Goal: Task Accomplishment & Management: Complete application form

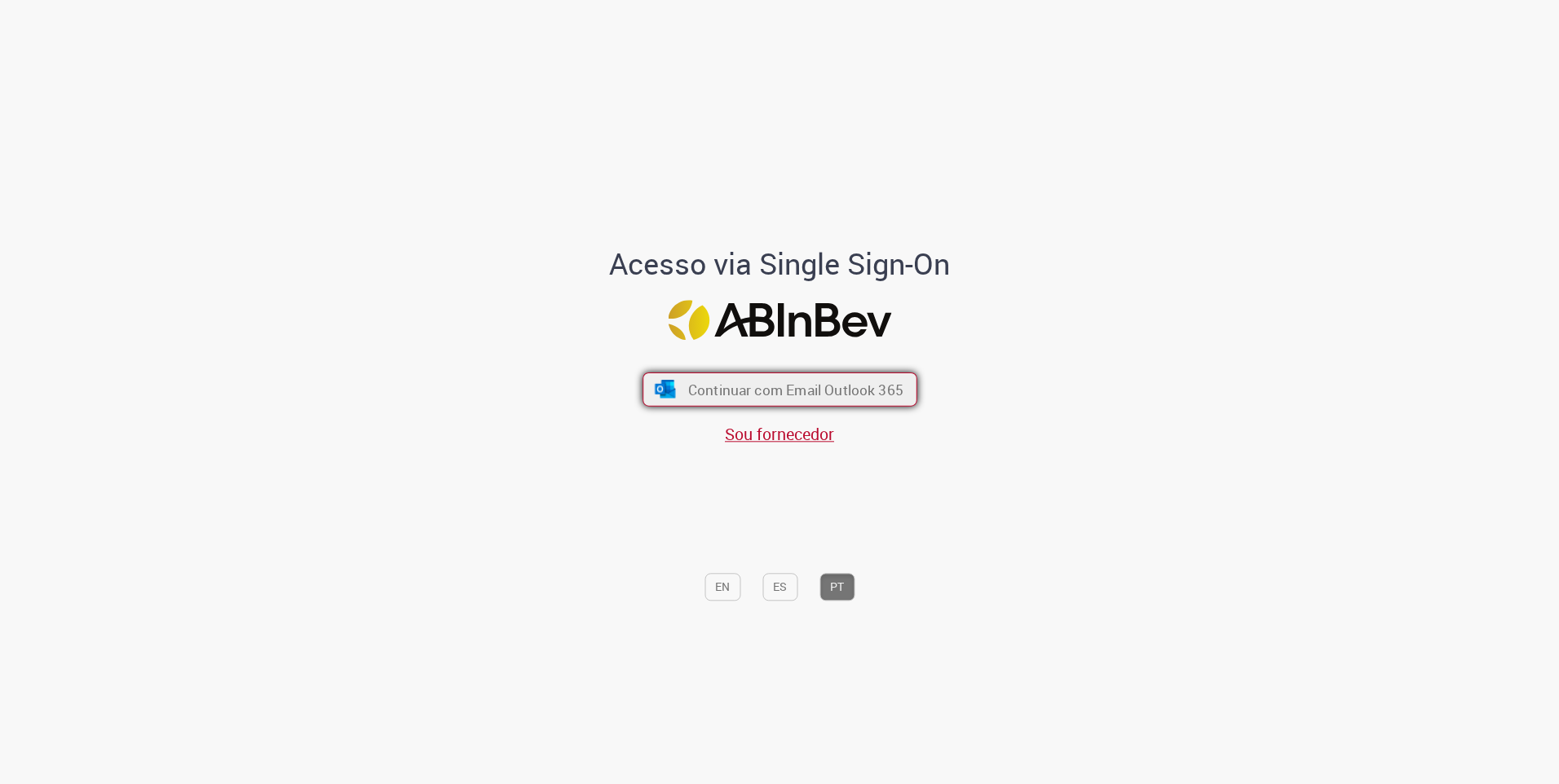
click at [812, 385] on span "Continuar com Email Outlook 365" at bounding box center [795, 389] width 215 height 18
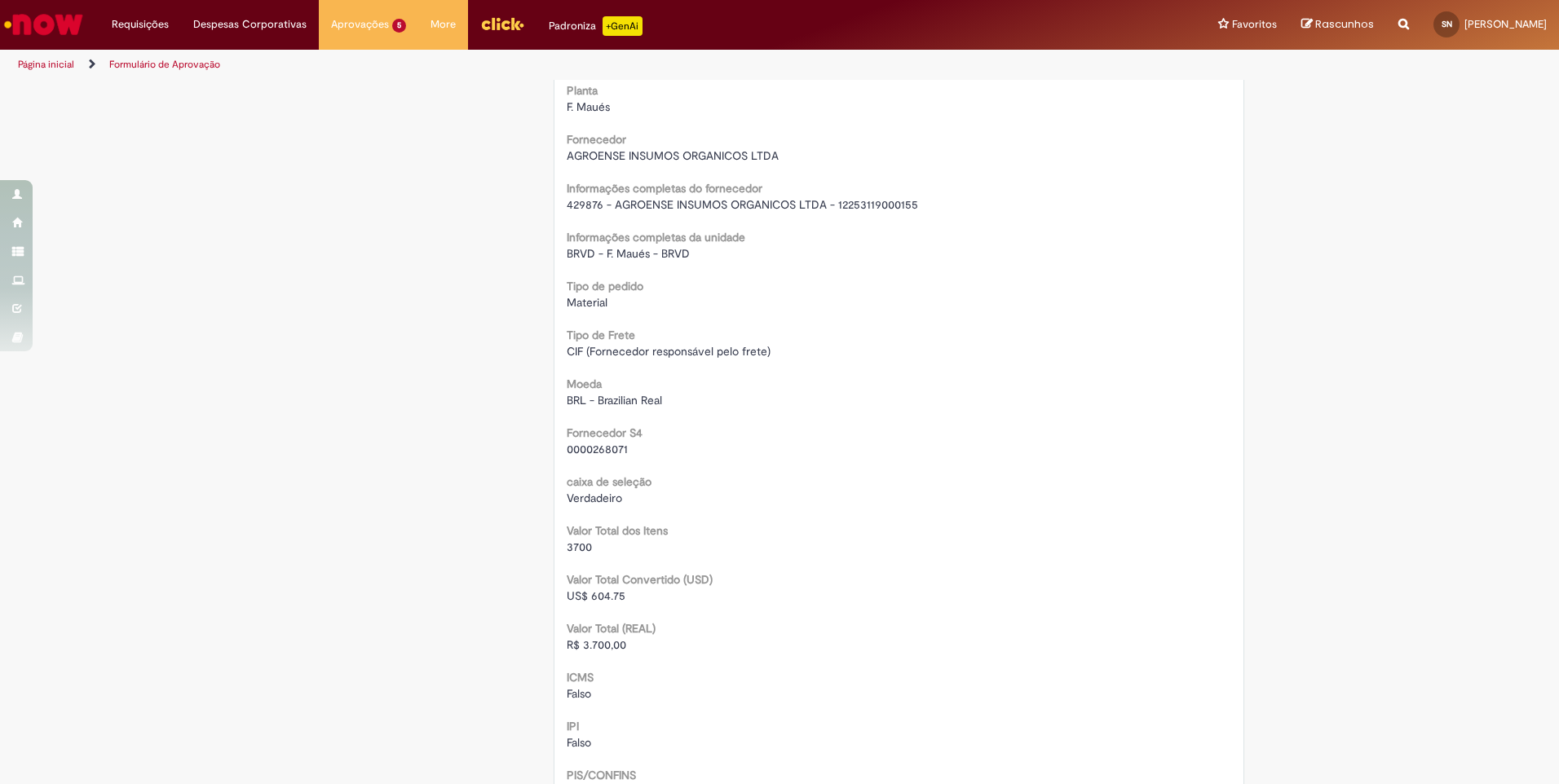
scroll to position [1549, 0]
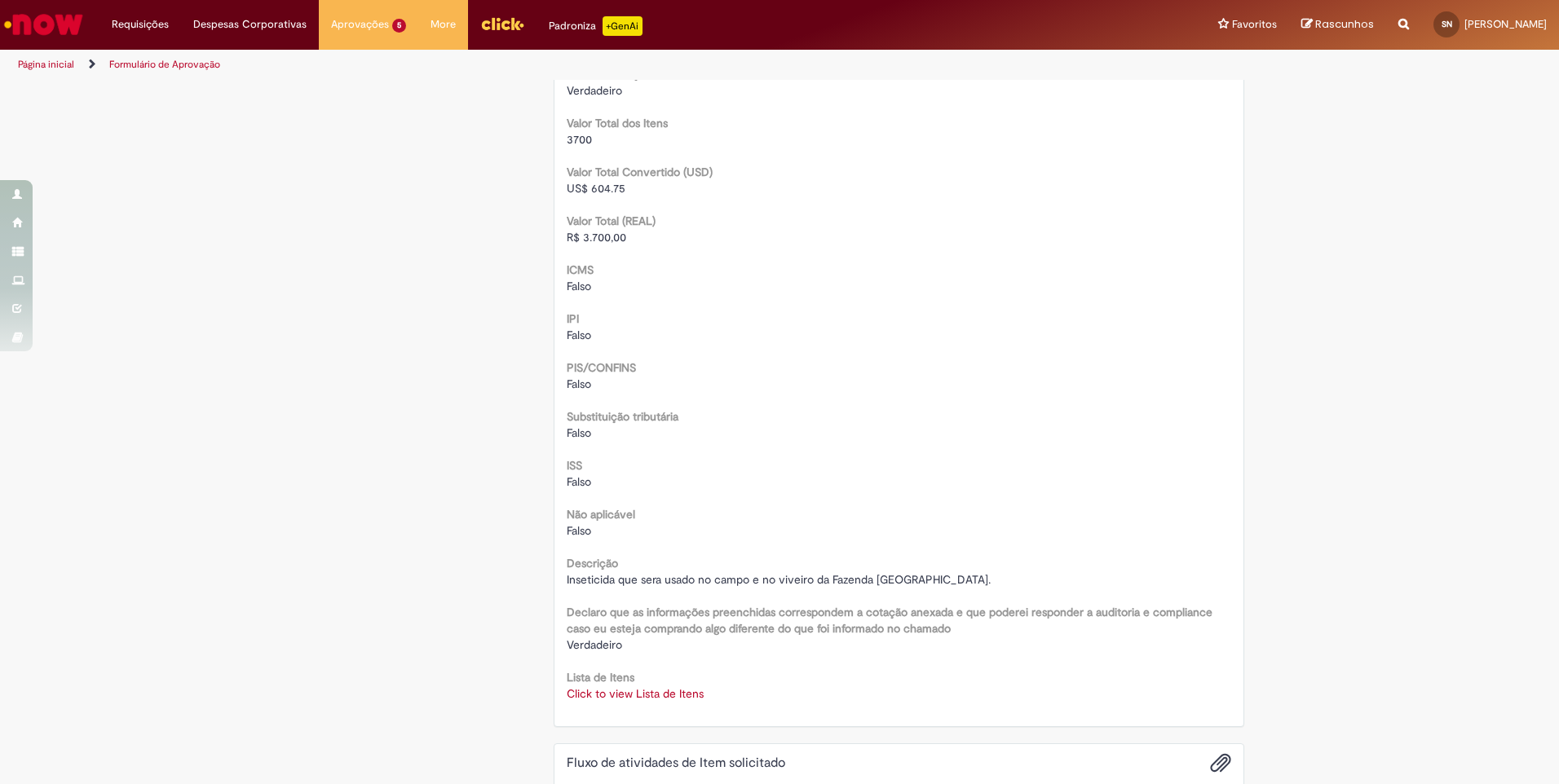
click at [637, 695] on link "Click to view Lista de Itens" at bounding box center [635, 693] width 137 height 15
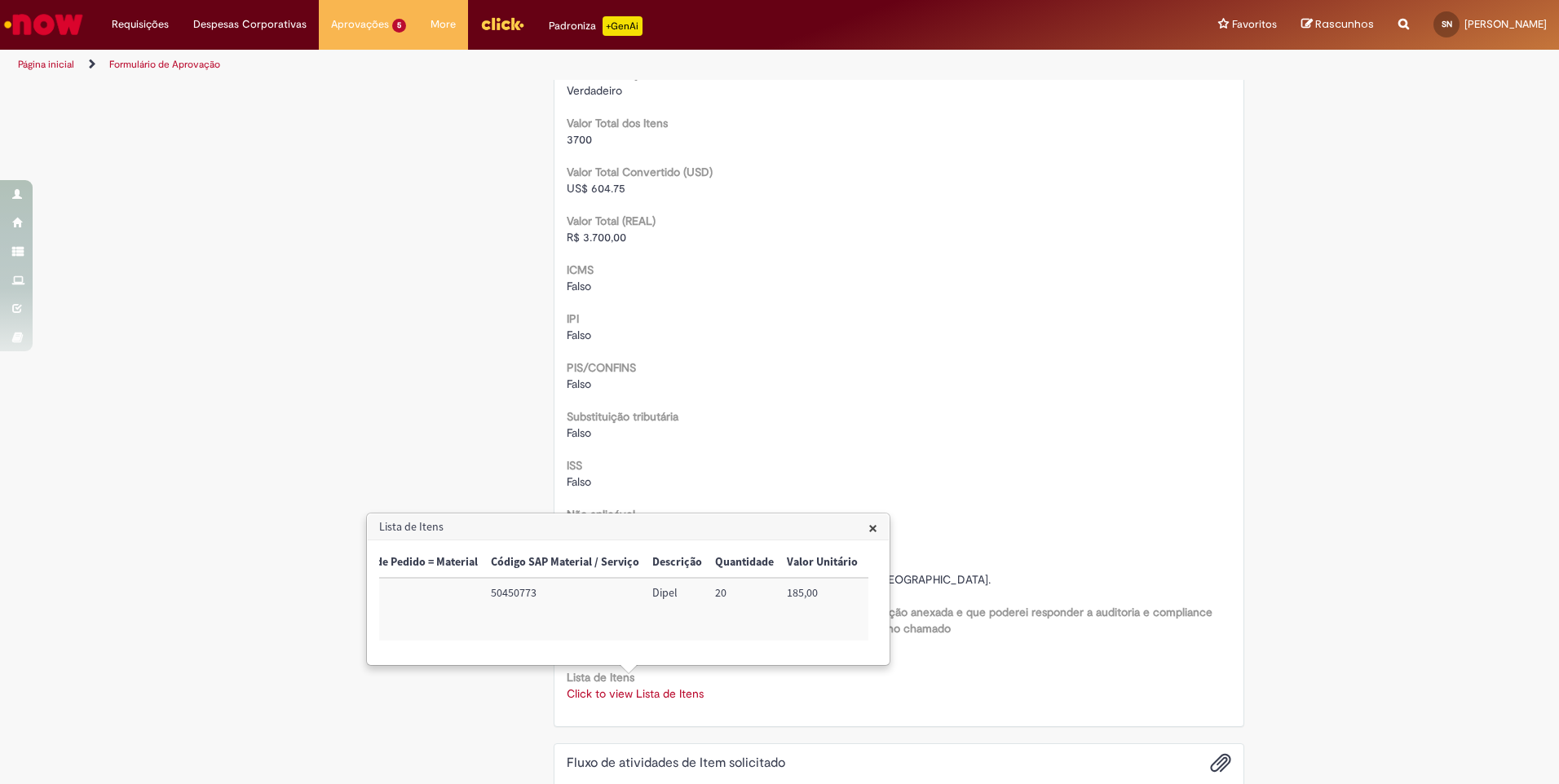
scroll to position [0, 0]
click at [878, 527] on span "×" at bounding box center [873, 527] width 9 height 22
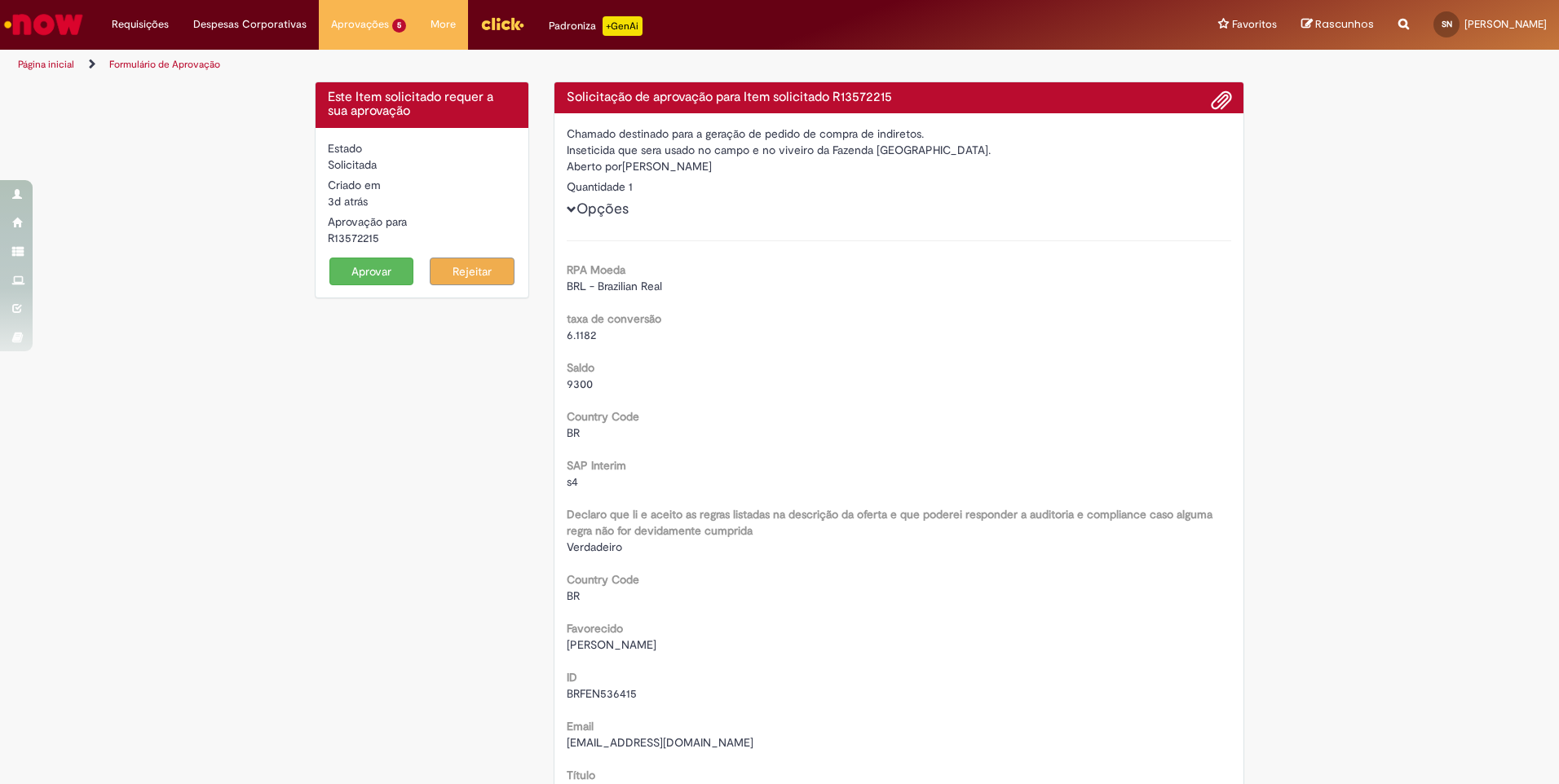
click at [364, 277] on button "Aprovar" at bounding box center [372, 272] width 85 height 28
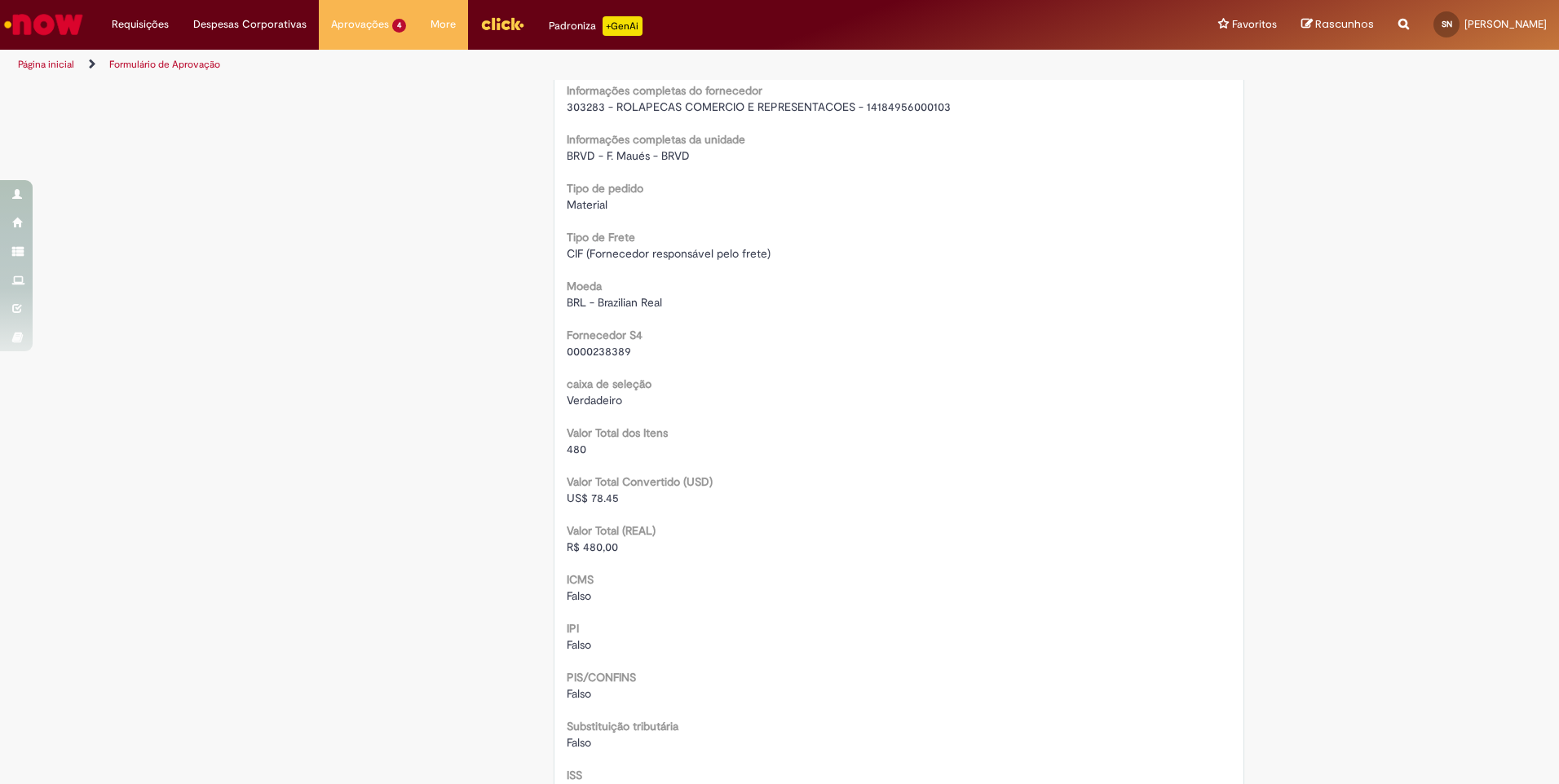
scroll to position [1712, 0]
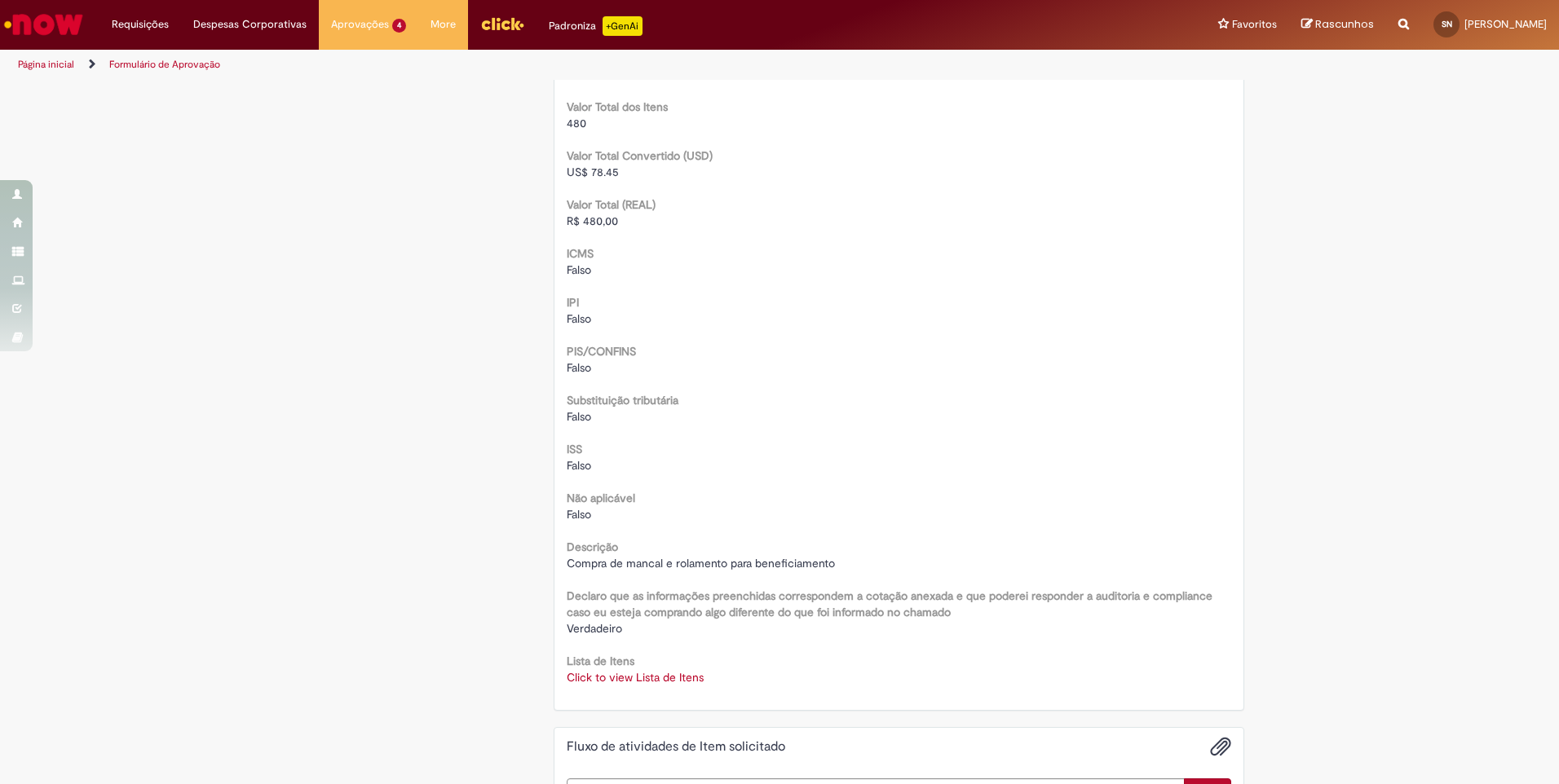
click at [606, 679] on link "Click to view Lista de Itens" at bounding box center [635, 677] width 137 height 15
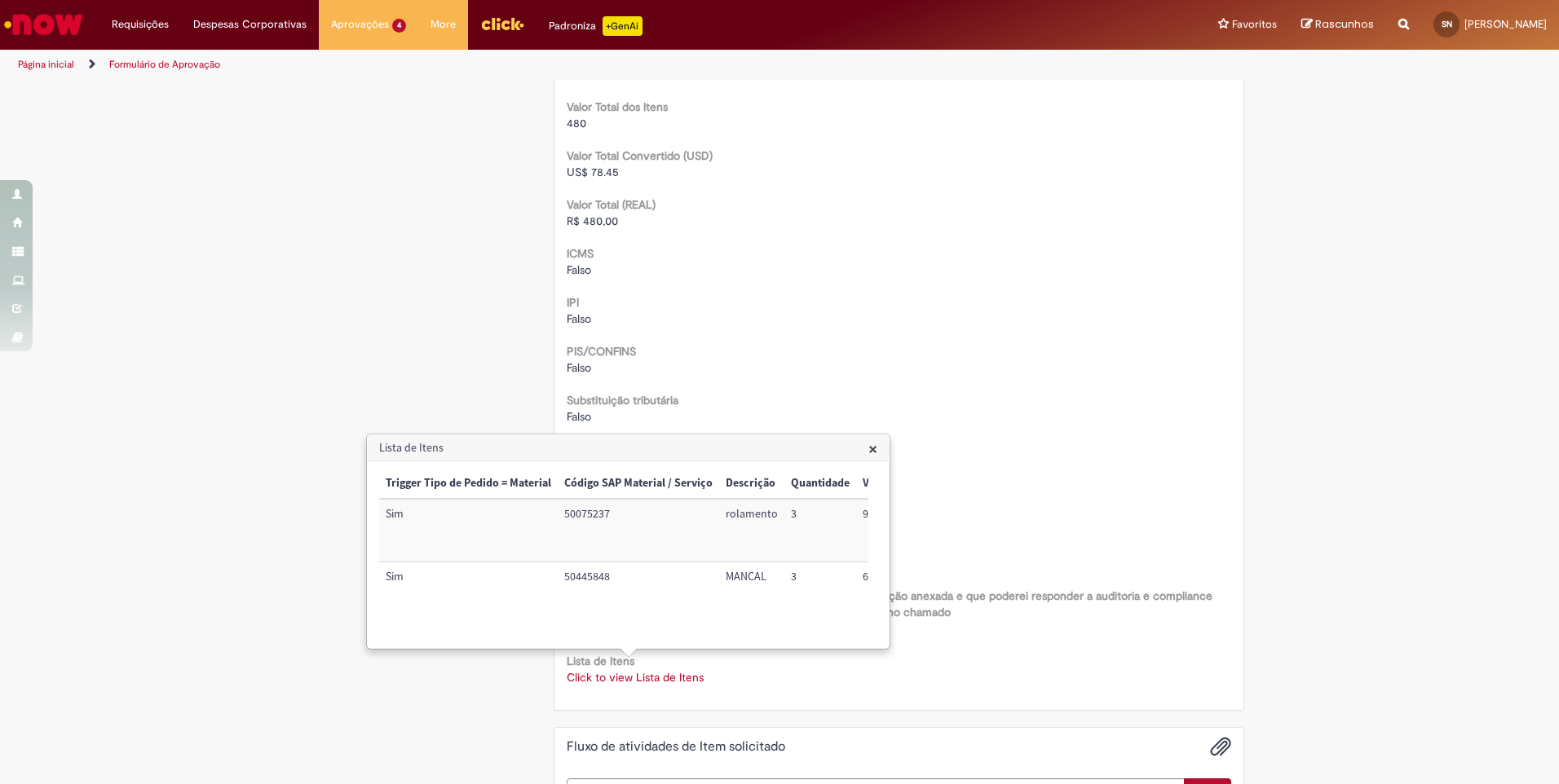
click at [878, 450] on span "×" at bounding box center [873, 448] width 9 height 22
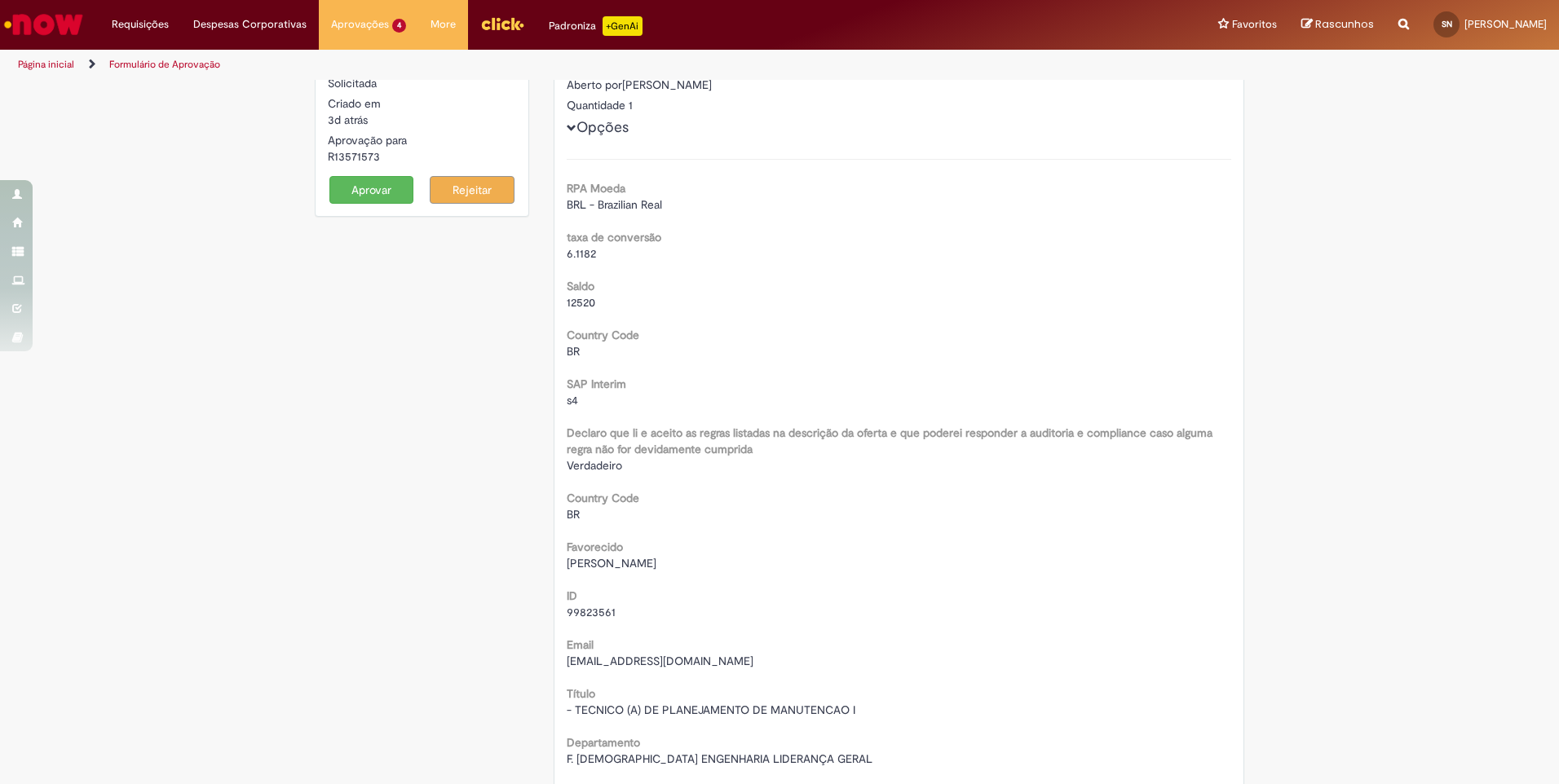
scroll to position [0, 0]
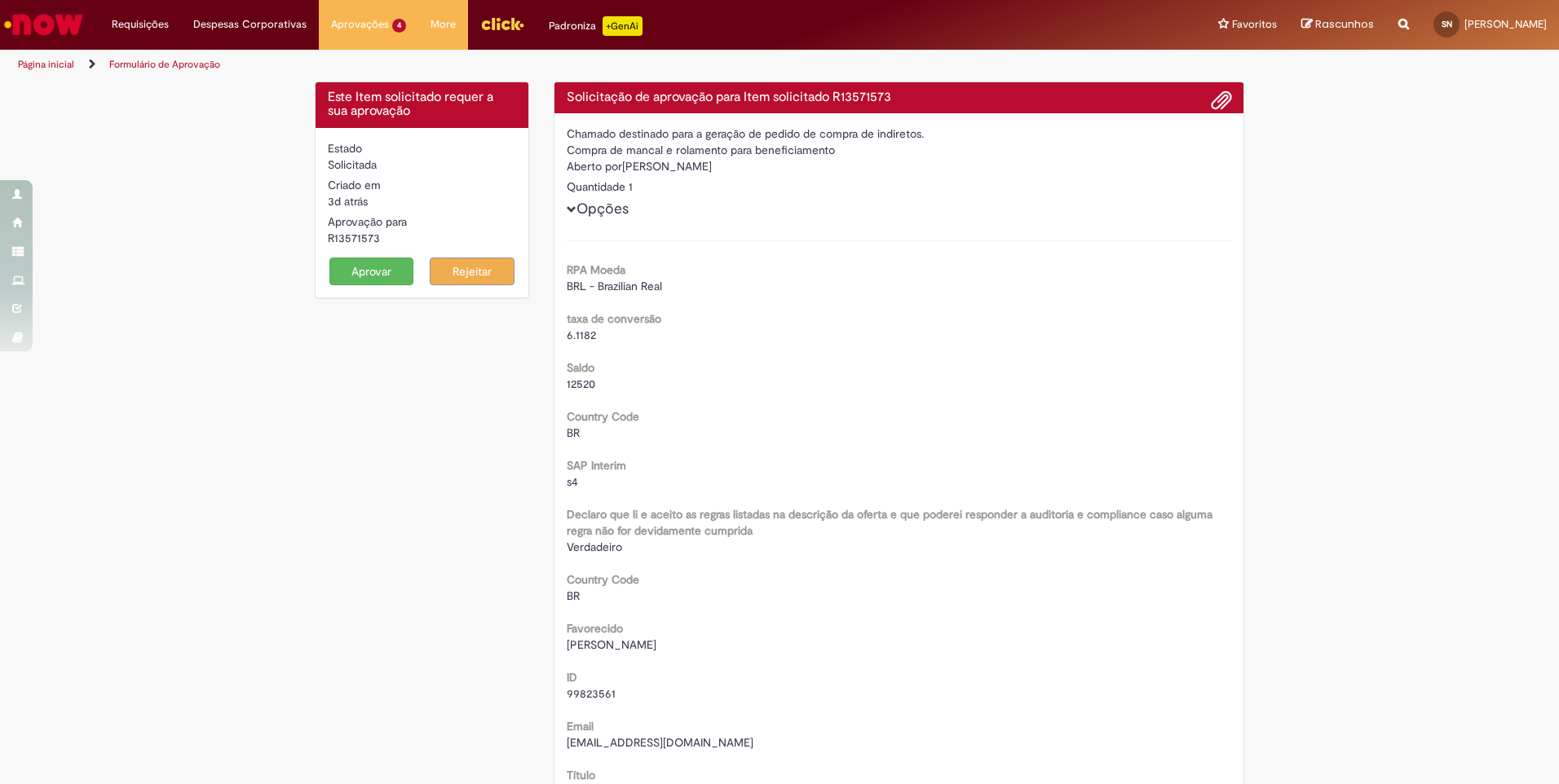
click at [380, 266] on button "Aprovar" at bounding box center [372, 272] width 85 height 28
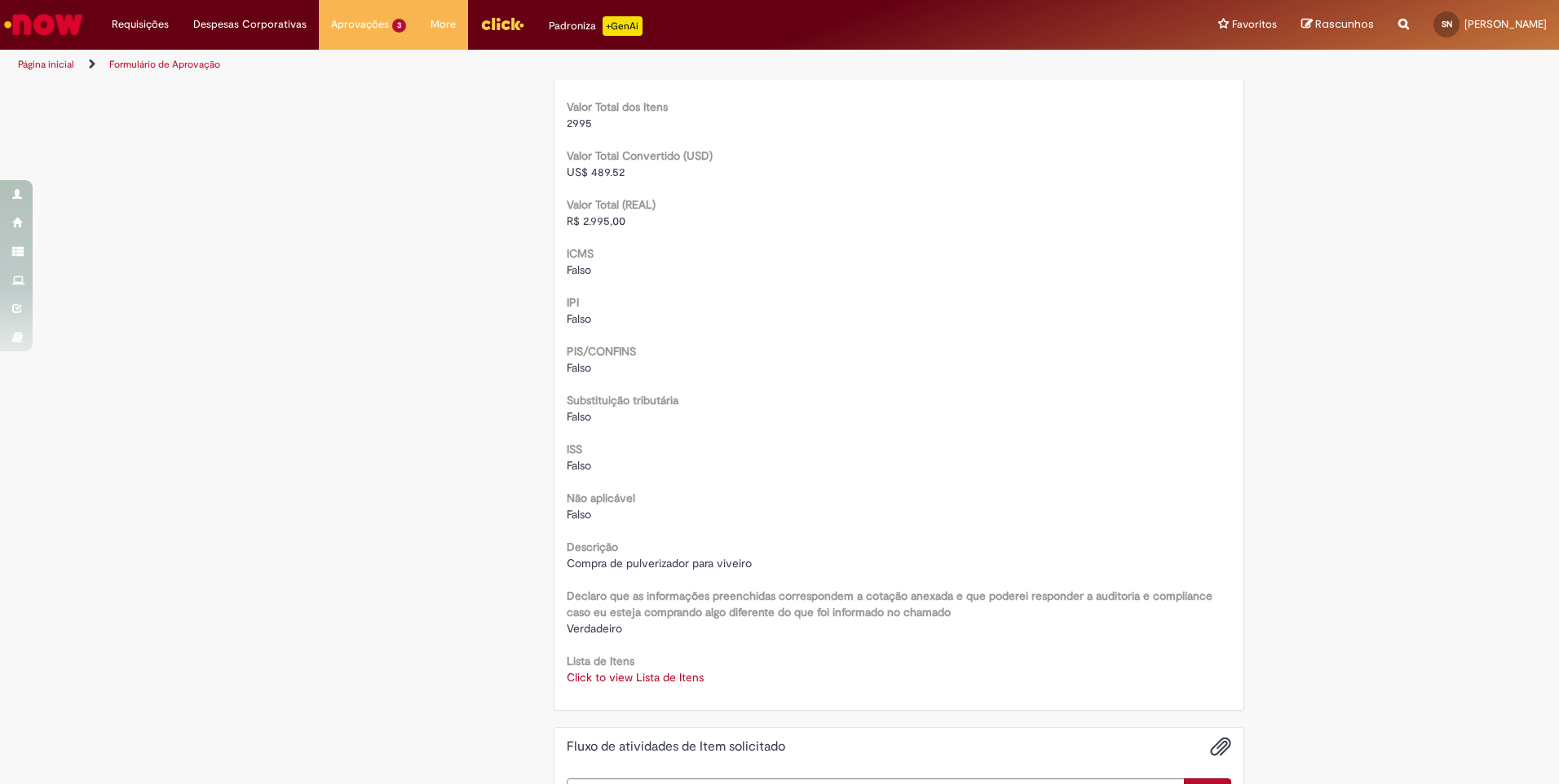
scroll to position [2120, 0]
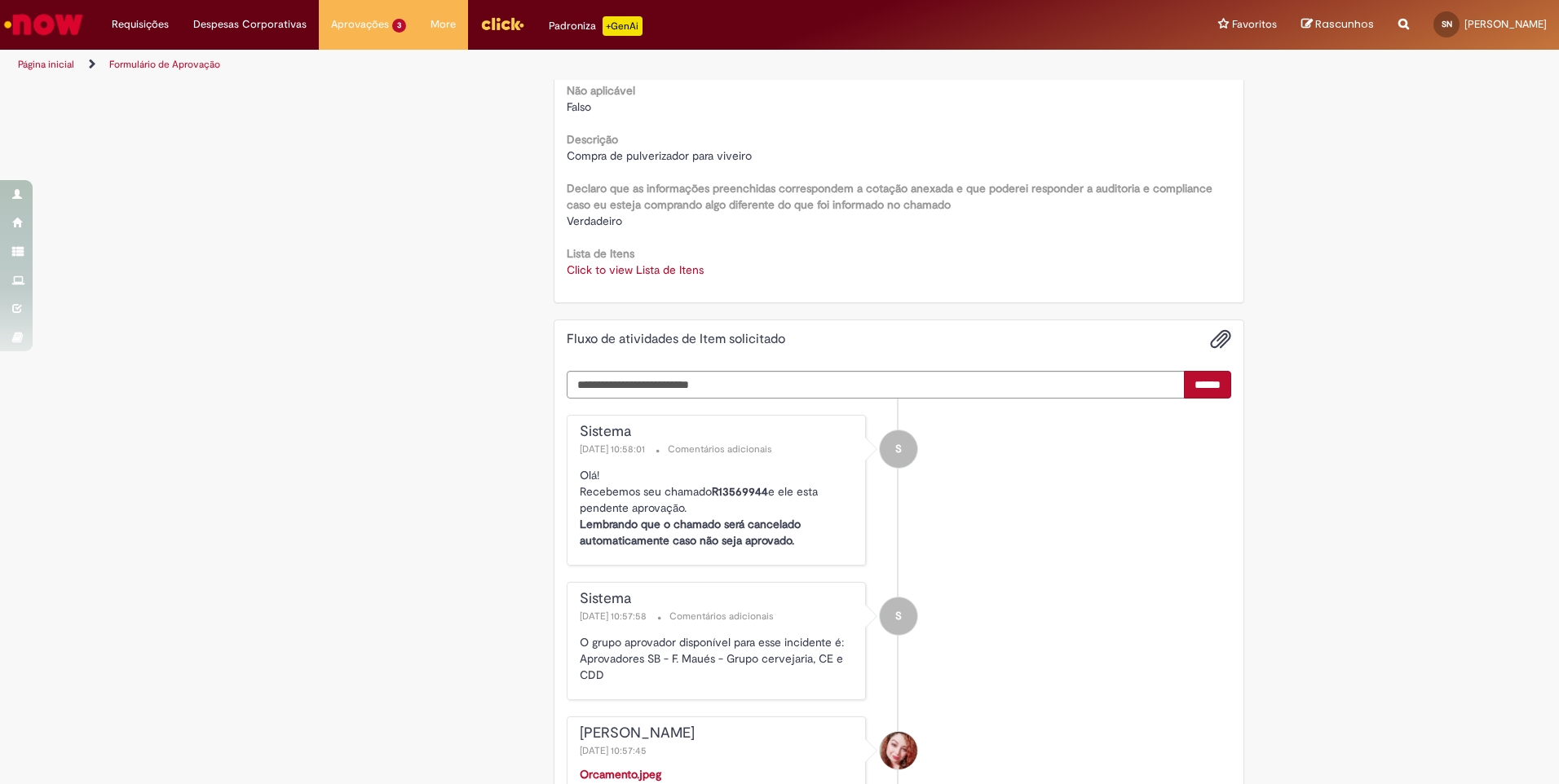
click at [636, 267] on link "Click to view Lista de Itens" at bounding box center [635, 269] width 137 height 15
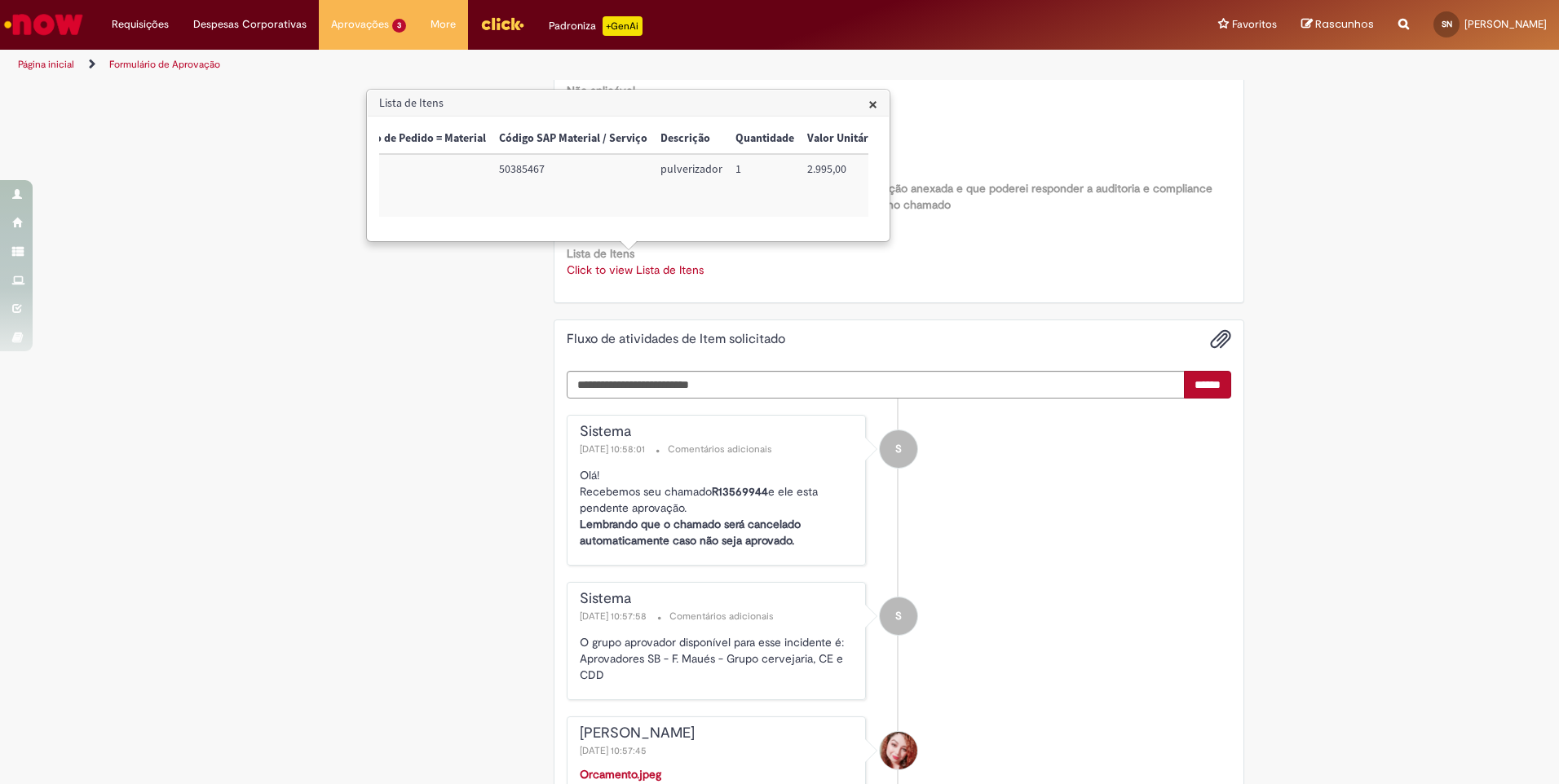
scroll to position [0, 98]
click at [873, 107] on span "×" at bounding box center [873, 103] width 9 height 22
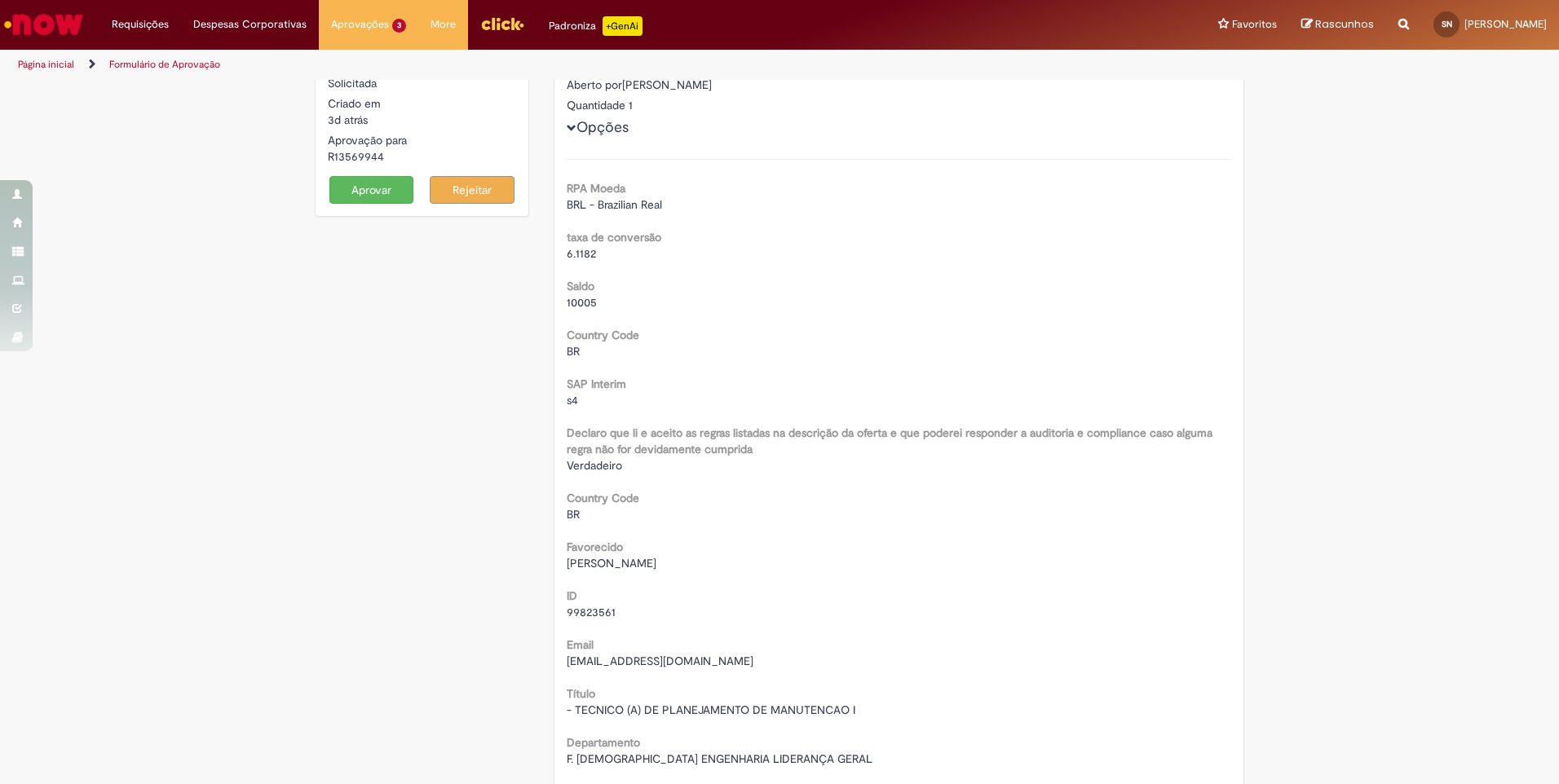
scroll to position [0, 0]
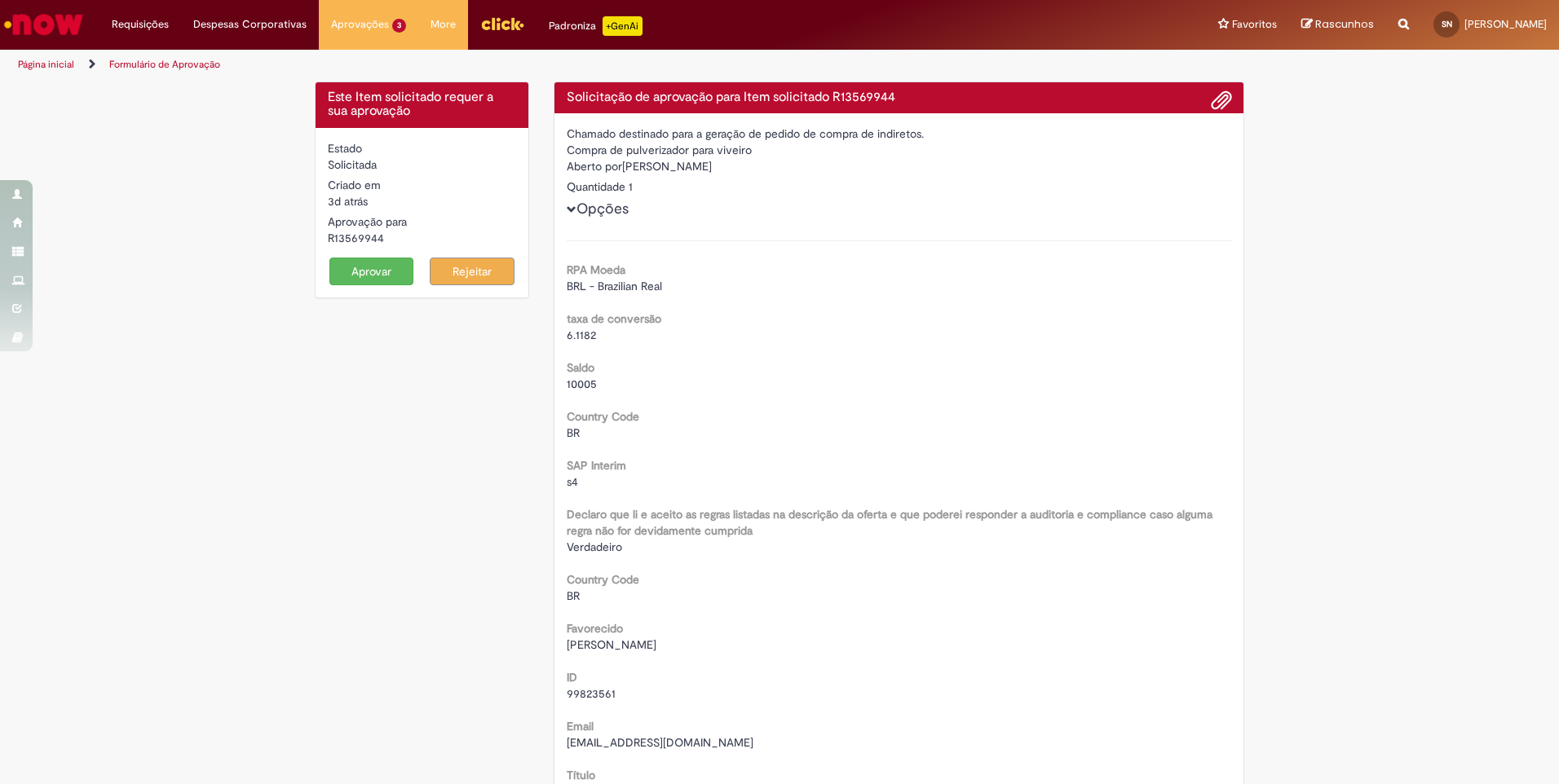
click at [376, 260] on button "Aprovar" at bounding box center [372, 272] width 85 height 28
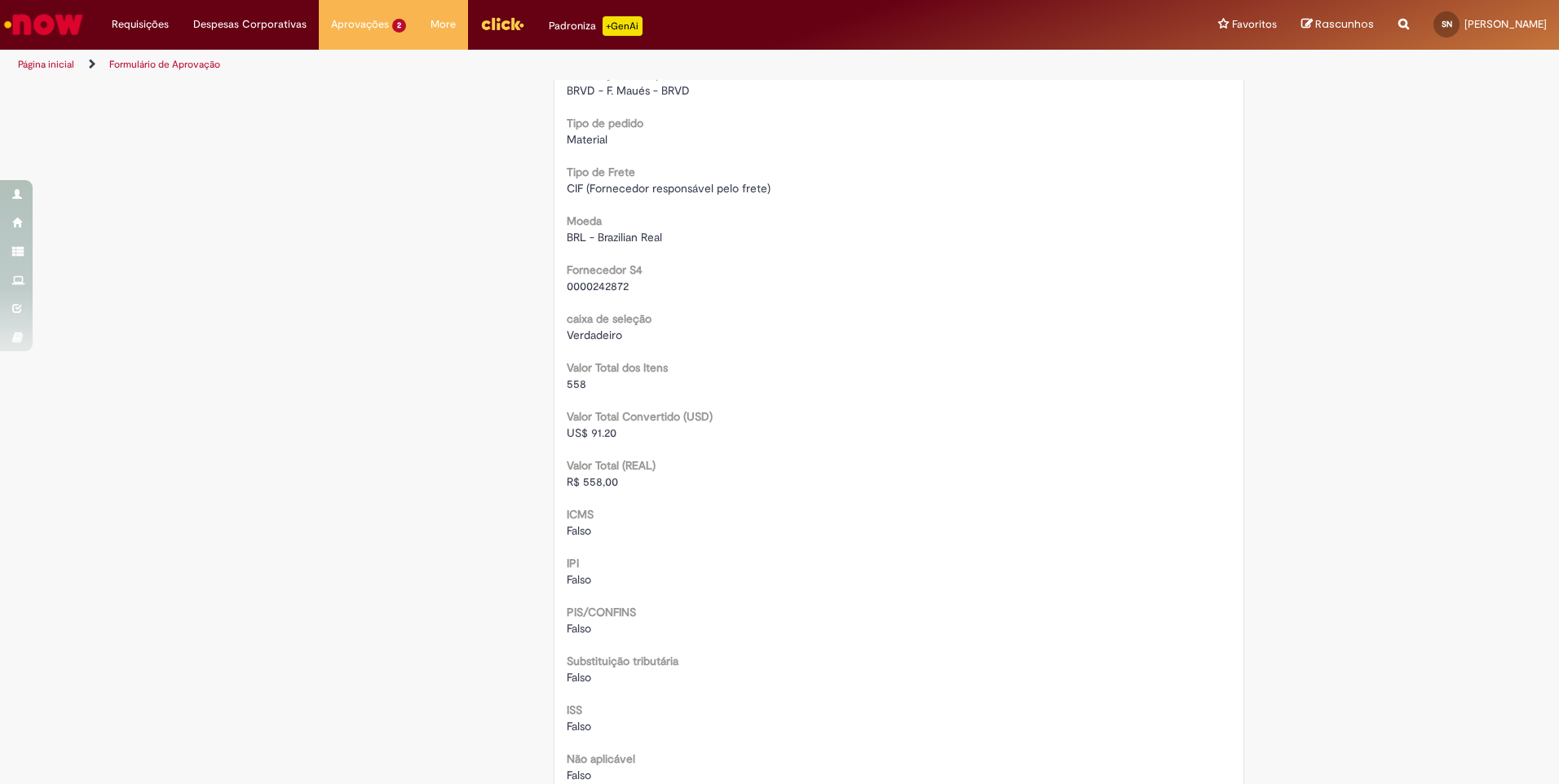
scroll to position [1793, 0]
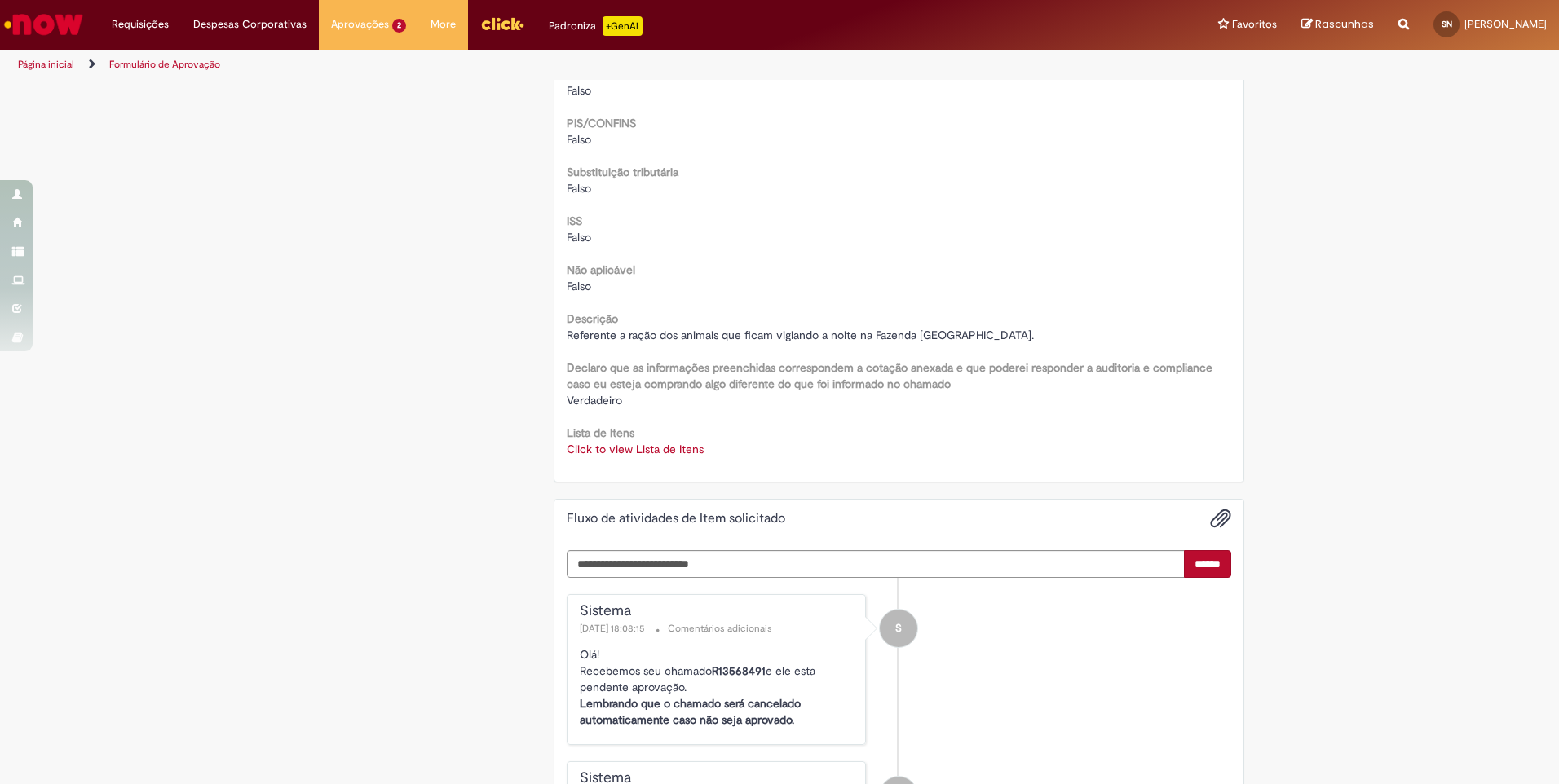
click at [628, 451] on link "Click to view Lista de Itens" at bounding box center [635, 449] width 137 height 15
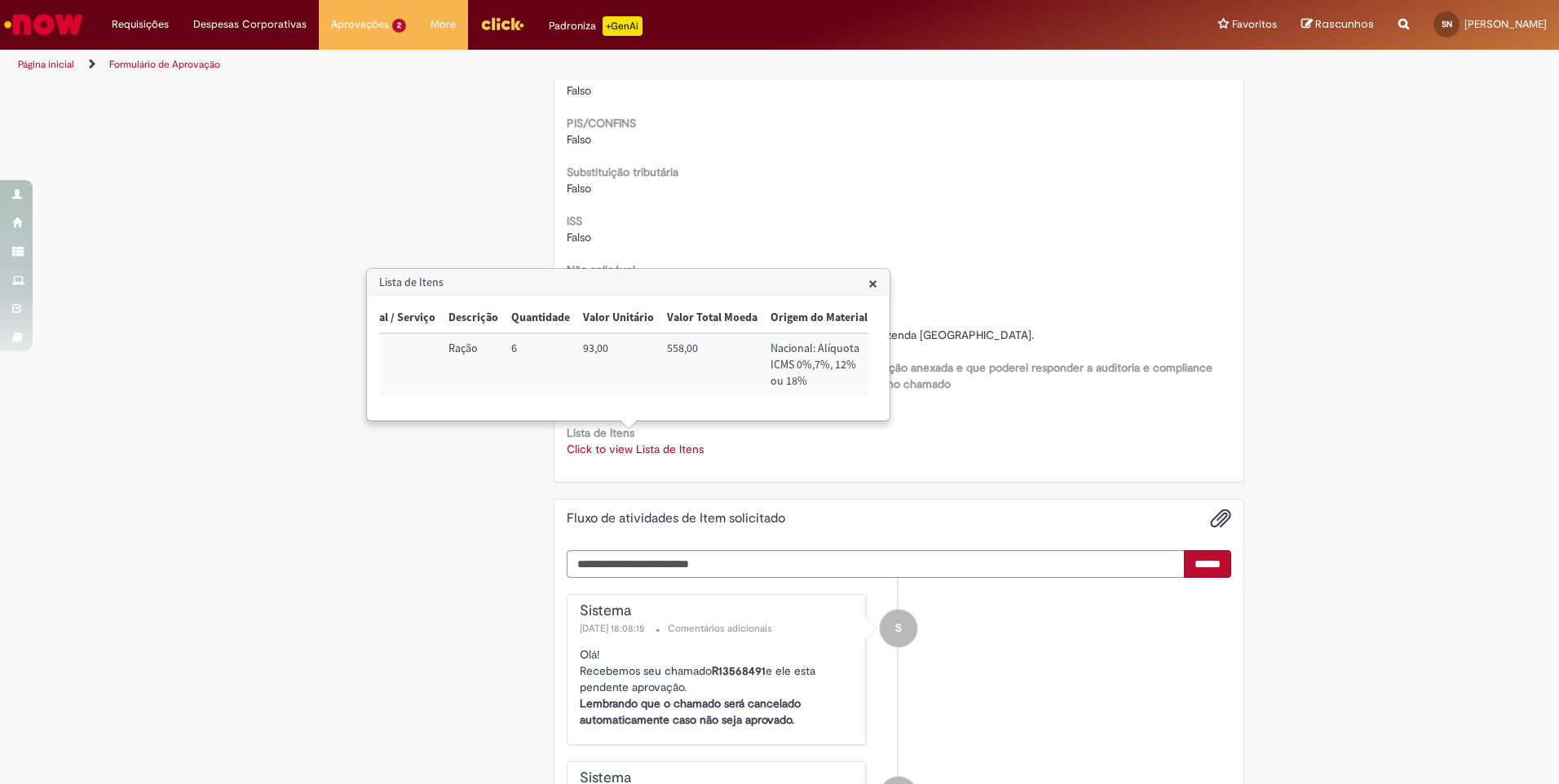
scroll to position [0, 297]
click at [872, 283] on span "×" at bounding box center [873, 283] width 9 height 22
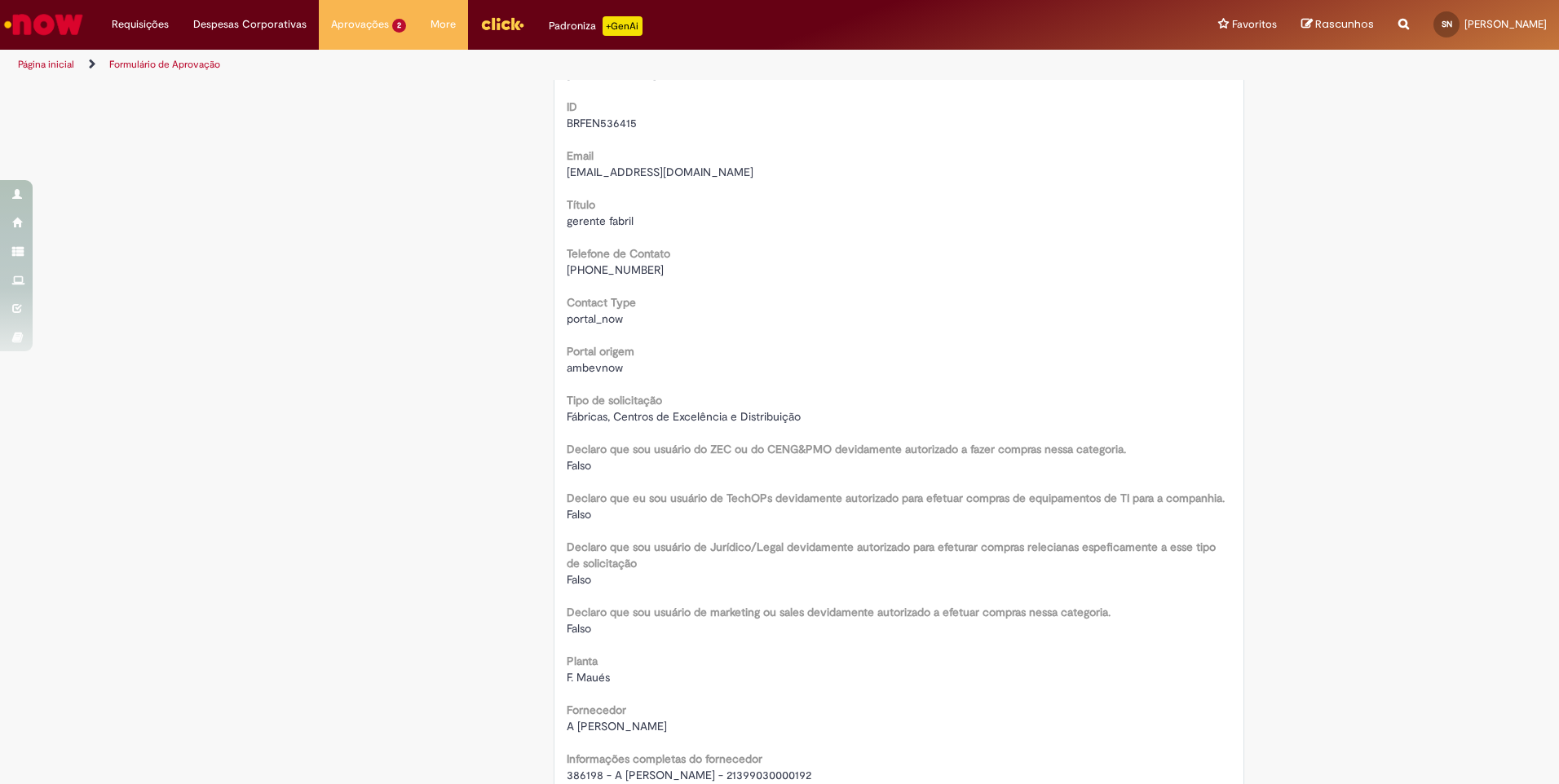
scroll to position [0, 0]
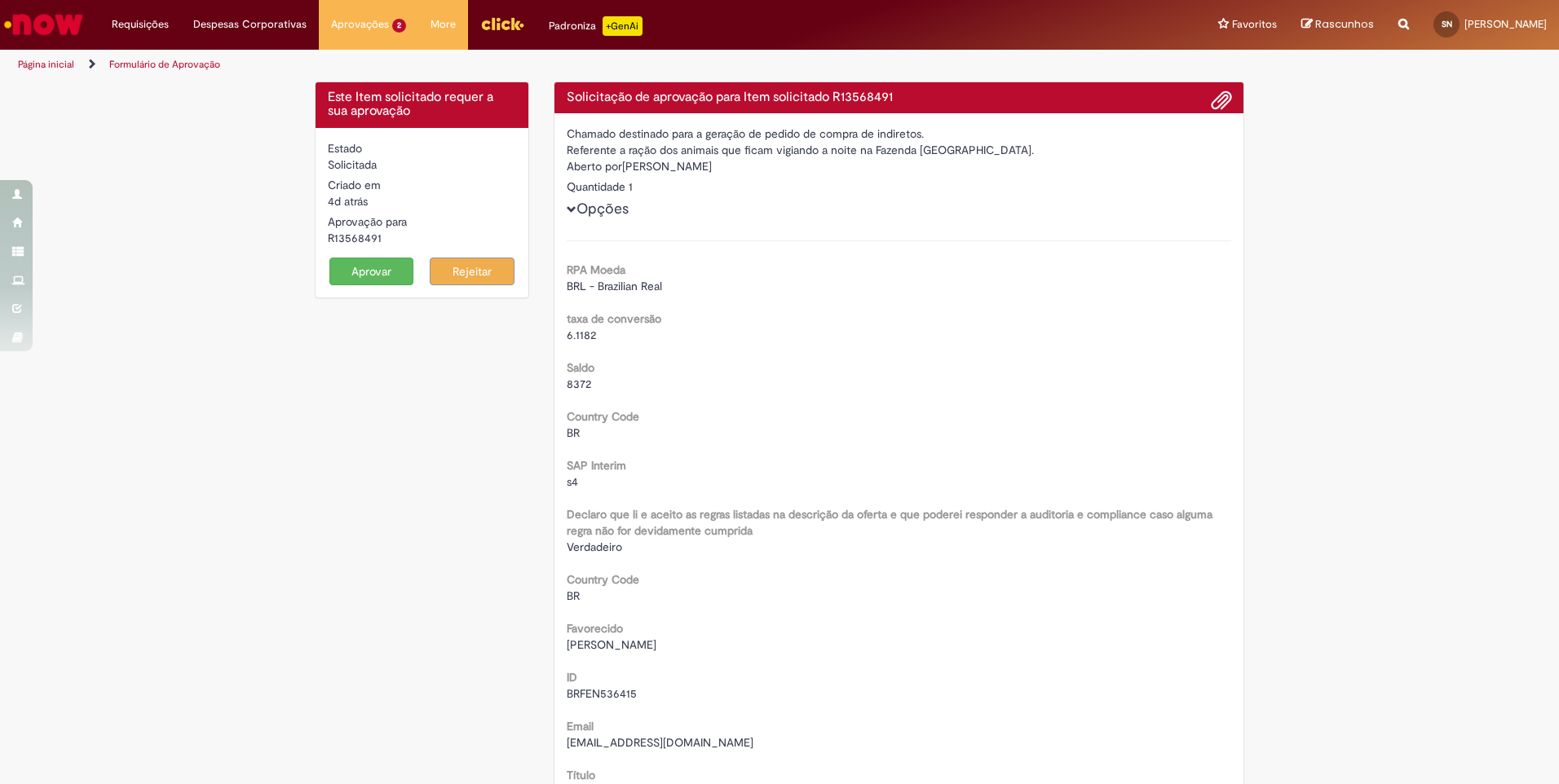
click at [386, 263] on button "Aprovar" at bounding box center [372, 272] width 85 height 28
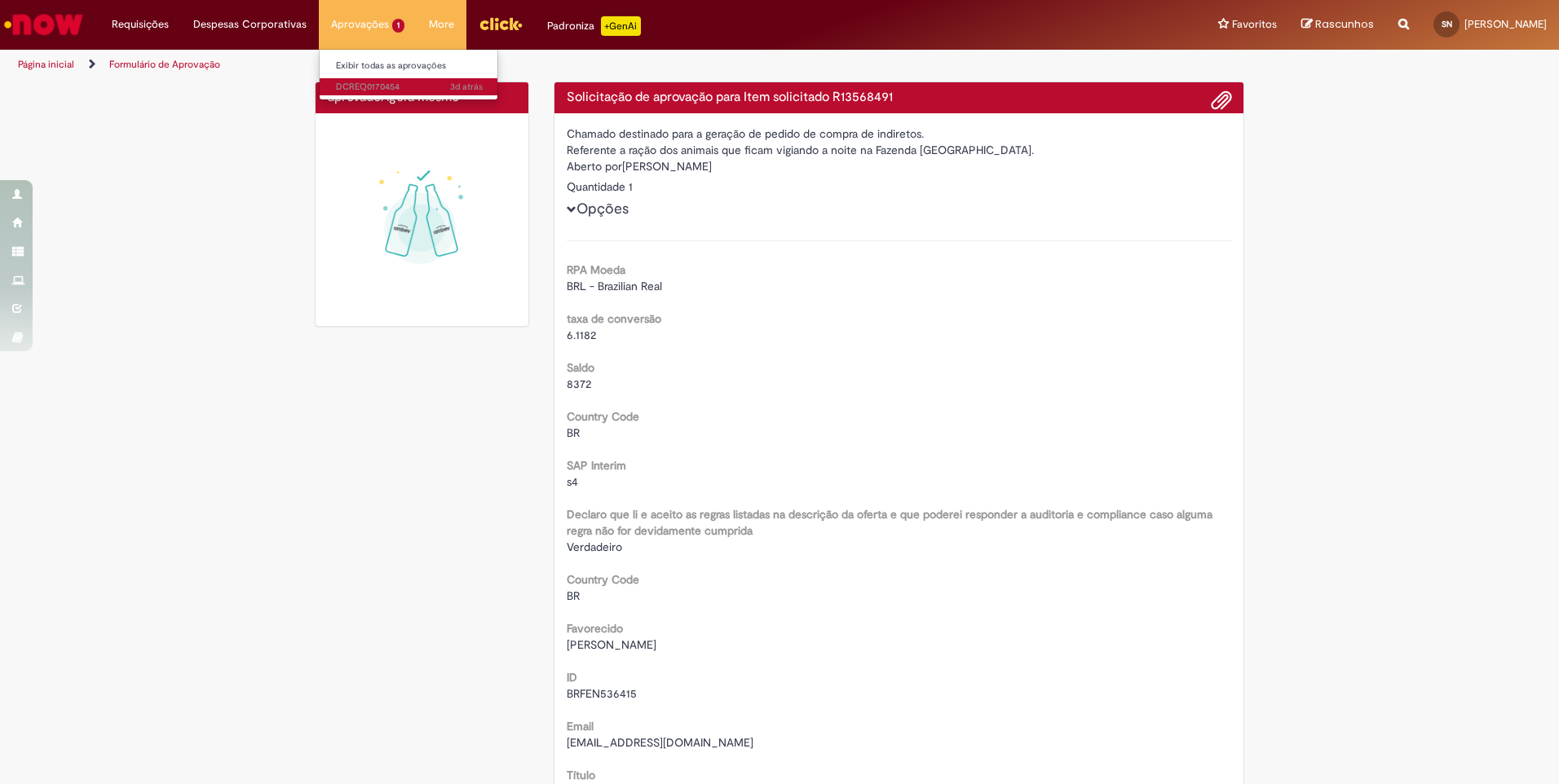
click at [357, 86] on span "3d atrás 3 dias atrás DCREQ0170454" at bounding box center [409, 87] width 147 height 13
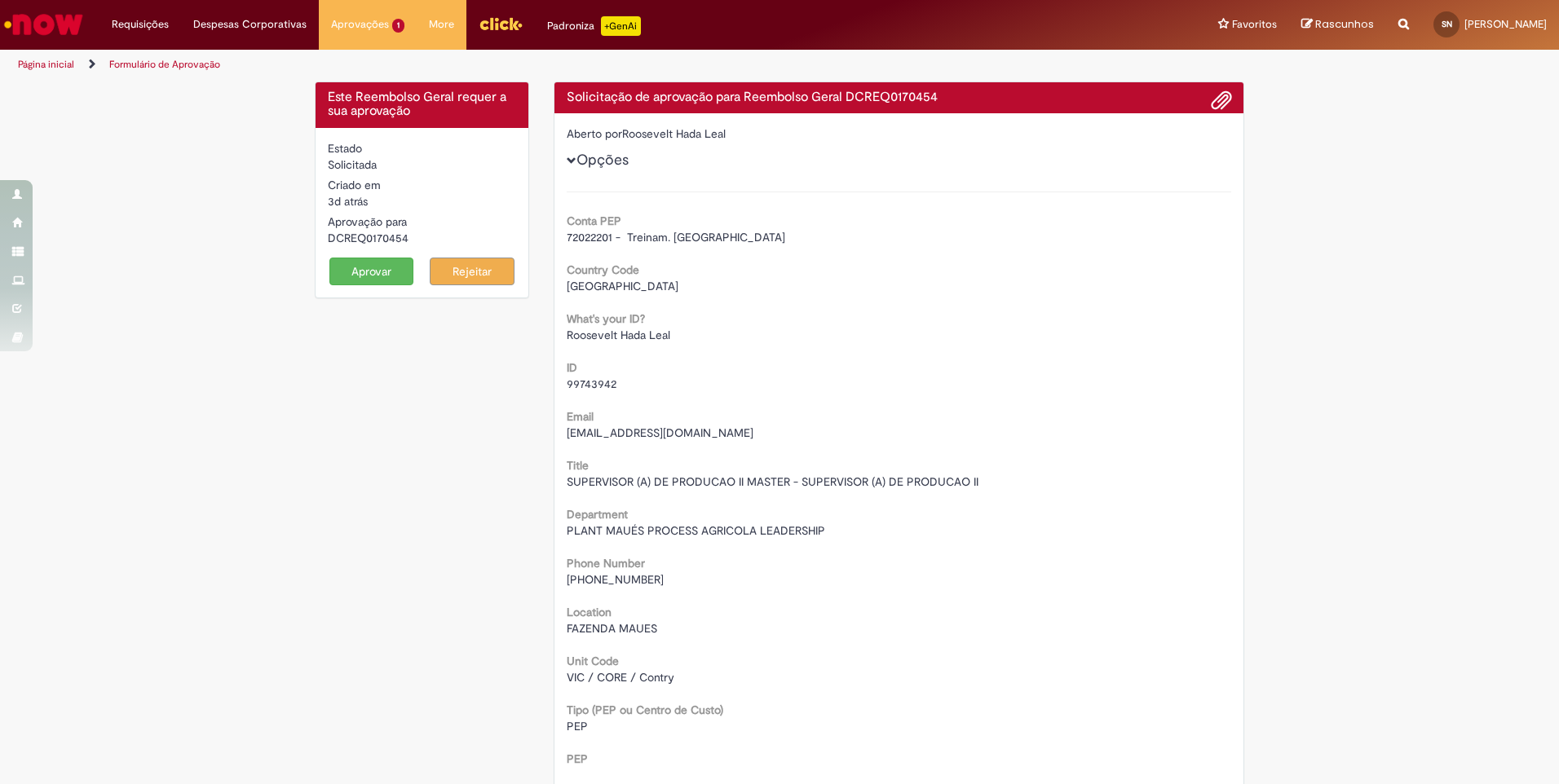
click at [349, 270] on button "Aprovar" at bounding box center [372, 272] width 85 height 28
